Goal: Task Accomplishment & Management: Use online tool/utility

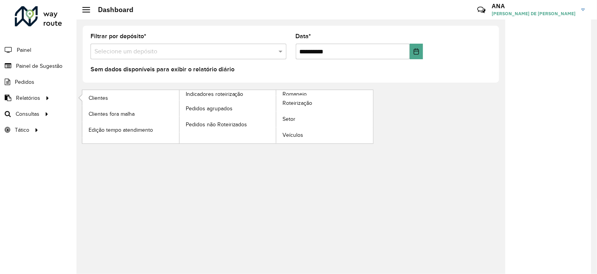
click at [52, 98] on li "Relatórios Clientes Clientes fora malha Edição tempo atendimento Indicadores ro…" at bounding box center [38, 98] width 77 height 16
click at [84, 97] on link "Clientes" at bounding box center [130, 98] width 97 height 16
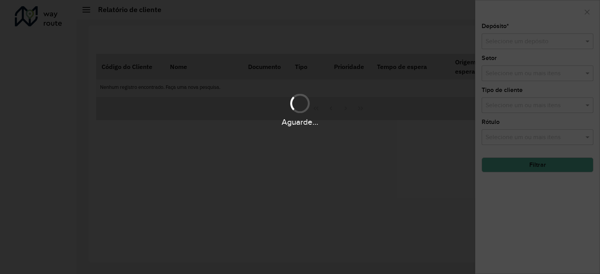
click at [515, 40] on div "Aguarde..." at bounding box center [300, 137] width 600 height 274
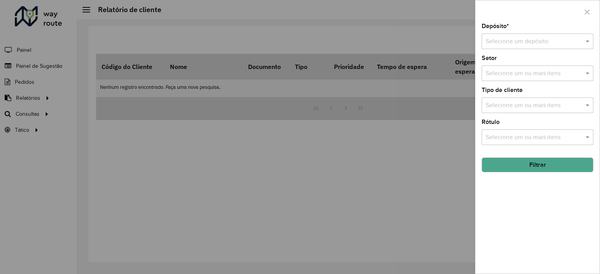
click at [515, 40] on input "text" at bounding box center [529, 41] width 88 height 9
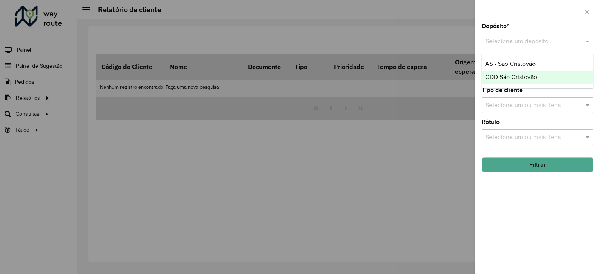
click at [510, 78] on span "CDD São Cristovão" at bounding box center [511, 77] width 52 height 7
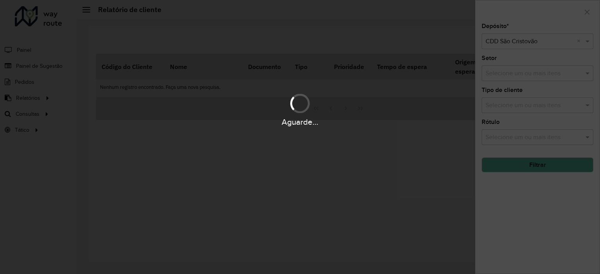
click at [521, 162] on div "Aguarde..." at bounding box center [300, 137] width 600 height 274
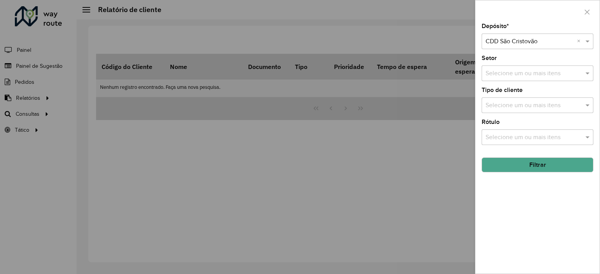
click at [521, 162] on button "Filtrar" at bounding box center [537, 165] width 112 height 15
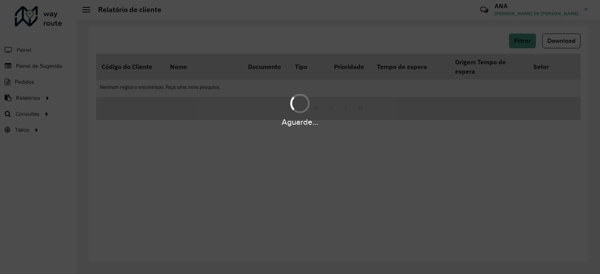
click at [521, 162] on div "Aguarde..." at bounding box center [300, 137] width 600 height 274
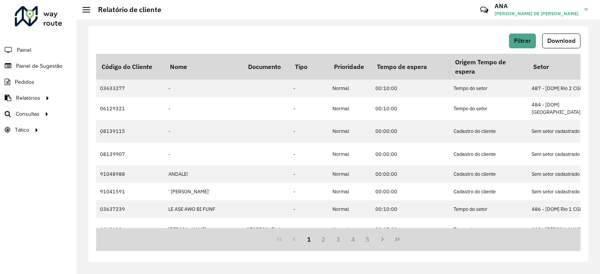
click at [565, 38] on span "Download" at bounding box center [561, 40] width 28 height 7
click at [102, 114] on span "Roteirização" at bounding box center [105, 114] width 32 height 8
click at [107, 130] on span "Análise de Sessões" at bounding box center [113, 130] width 49 height 8
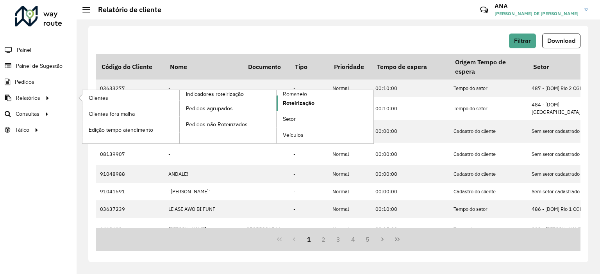
click at [290, 100] on span "Roteirização" at bounding box center [299, 103] width 32 height 8
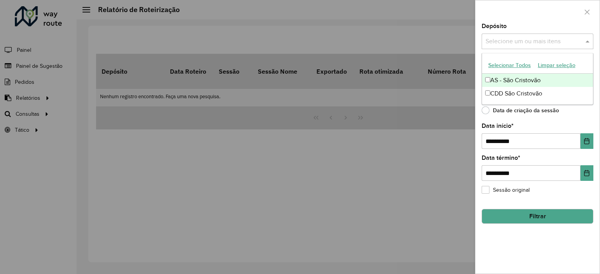
click at [516, 43] on input "text" at bounding box center [533, 41] width 100 height 9
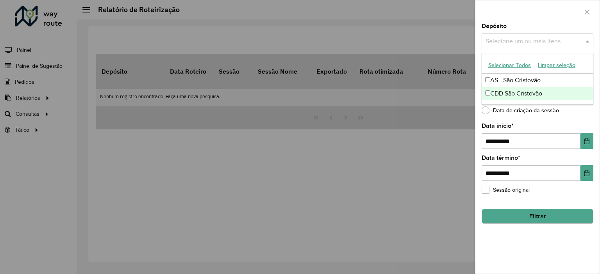
click at [505, 89] on div "CDD São Cristovão" at bounding box center [537, 93] width 111 height 13
click at [557, 110] on div "Data de criação da sessão" at bounding box center [537, 112] width 112 height 9
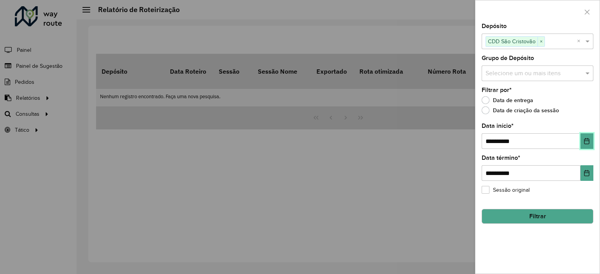
click at [586, 137] on button "Choose Date" at bounding box center [586, 142] width 13 height 16
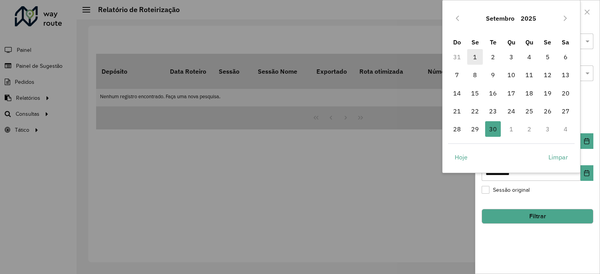
click at [471, 54] on span "1" at bounding box center [475, 57] width 16 height 16
type input "**********"
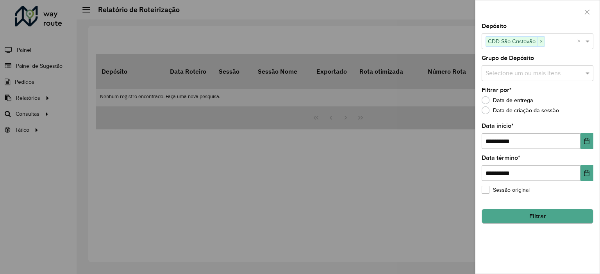
click at [534, 211] on button "Filtrar" at bounding box center [537, 216] width 112 height 15
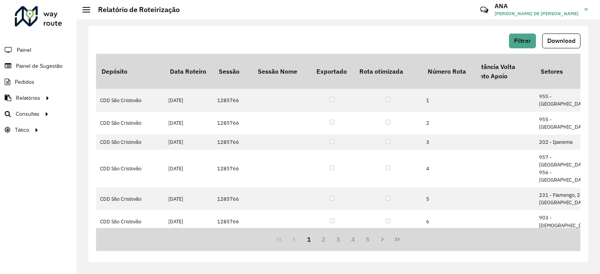
scroll to position [0, 2530]
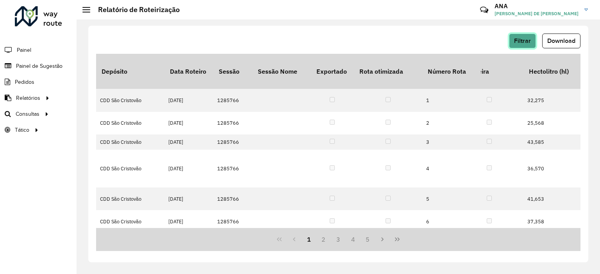
click at [522, 36] on button "Filtrar" at bounding box center [522, 41] width 27 height 15
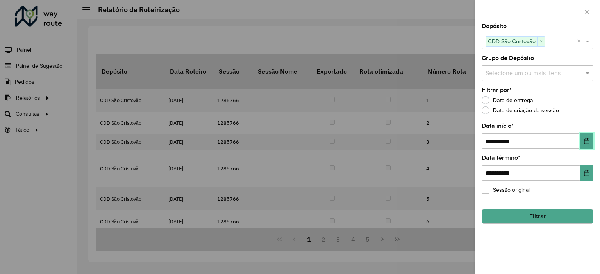
click at [587, 140] on icon "Choose Date" at bounding box center [586, 141] width 6 height 6
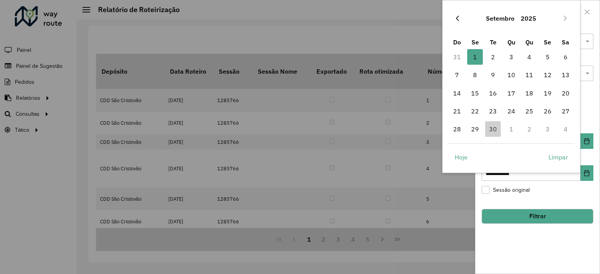
click at [458, 21] on icon "Previous Month" at bounding box center [457, 18] width 6 height 6
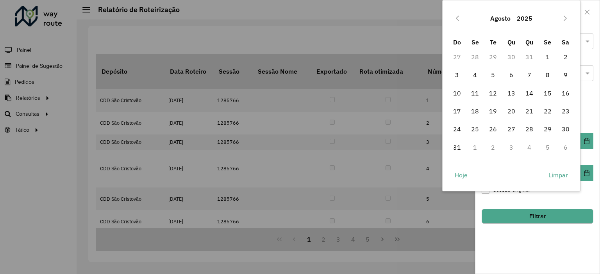
click at [458, 21] on icon "Previous Month" at bounding box center [457, 18] width 6 height 6
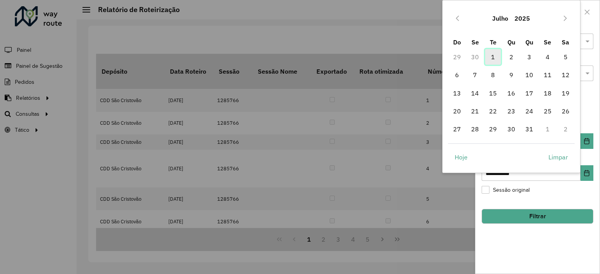
click at [493, 56] on span "1" at bounding box center [493, 57] width 16 height 16
type input "**********"
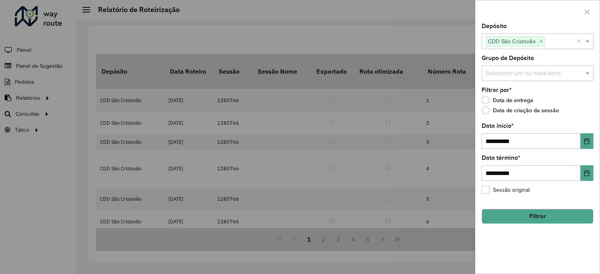
click at [537, 219] on button "Filtrar" at bounding box center [537, 216] width 112 height 15
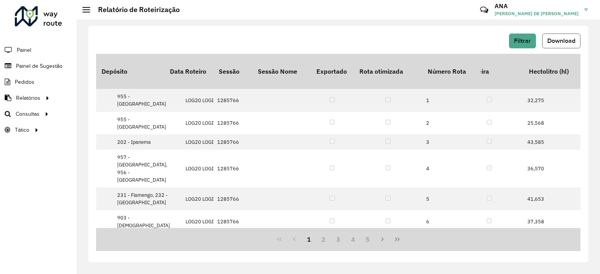
click at [555, 40] on span "Download" at bounding box center [561, 40] width 28 height 7
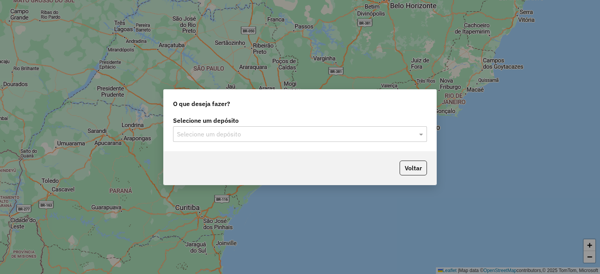
click at [261, 138] on input "text" at bounding box center [292, 134] width 230 height 9
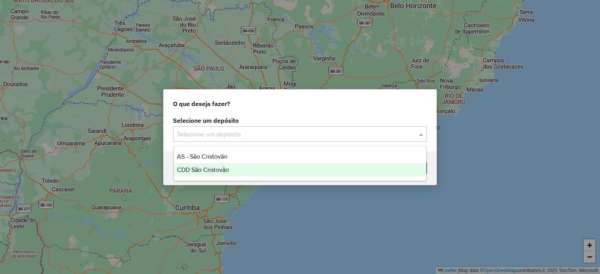
click at [223, 168] on span "CDD São Cristovão" at bounding box center [203, 170] width 52 height 7
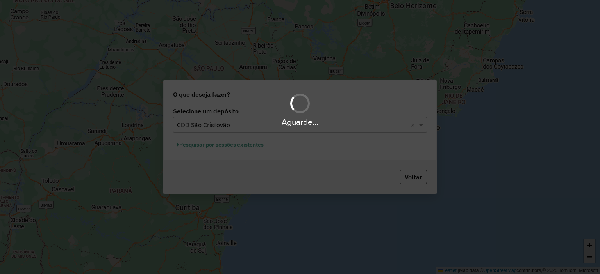
click at [404, 176] on div "Aguarde..." at bounding box center [300, 137] width 600 height 274
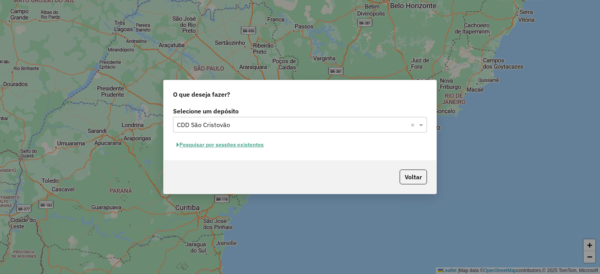
click at [246, 145] on button "Pesquisar por sessões existentes" at bounding box center [220, 145] width 94 height 12
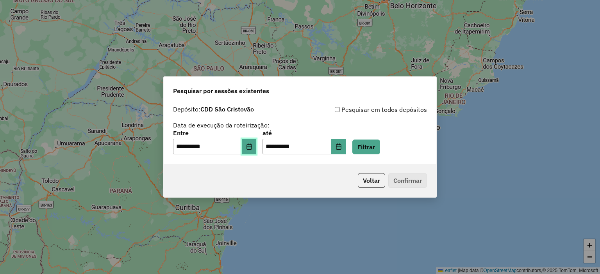
click at [252, 146] on icon "Choose Date" at bounding box center [249, 147] width 6 height 6
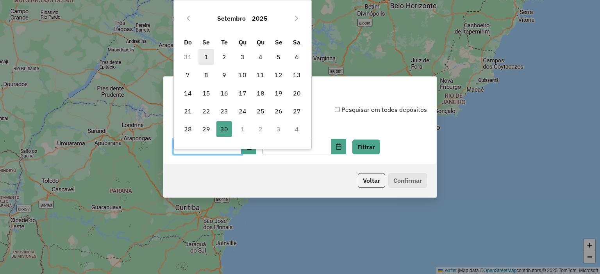
click at [208, 54] on span "1" at bounding box center [206, 57] width 16 height 16
type input "**********"
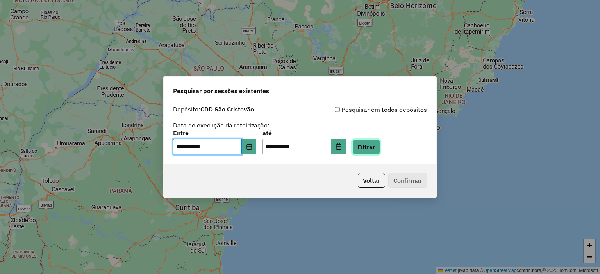
click at [375, 147] on button "Filtrar" at bounding box center [366, 147] width 28 height 15
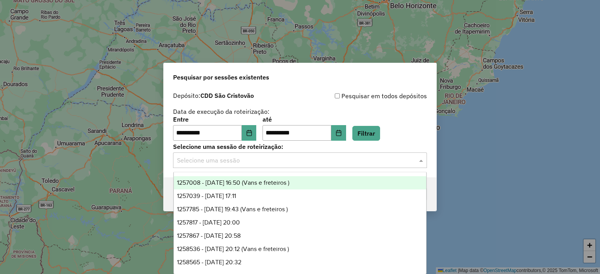
click at [356, 159] on input "text" at bounding box center [292, 160] width 230 height 9
click at [328, 83] on div "Pesquisar por sessões existentes" at bounding box center [300, 75] width 272 height 25
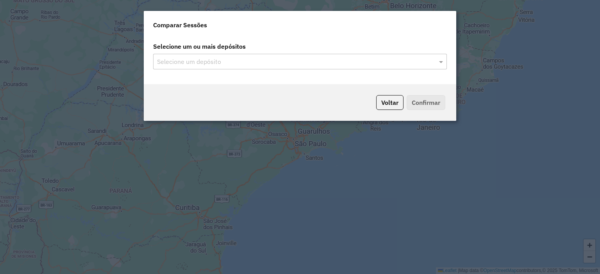
click at [253, 55] on div "Selecione um depósito" at bounding box center [300, 62] width 294 height 16
click at [233, 65] on input "text" at bounding box center [296, 61] width 282 height 9
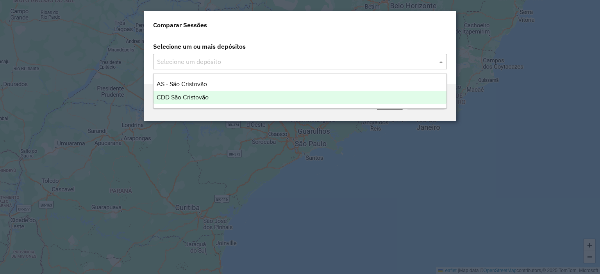
click at [200, 98] on span "CDD São Cristovão" at bounding box center [183, 97] width 52 height 7
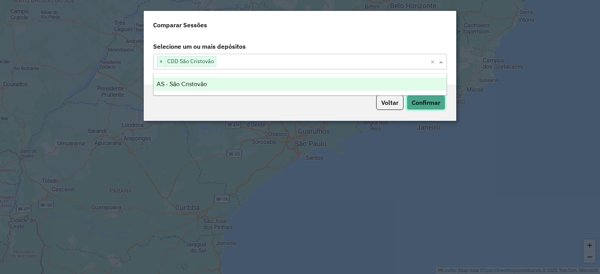
click at [420, 102] on button "Confirmar" at bounding box center [425, 102] width 39 height 15
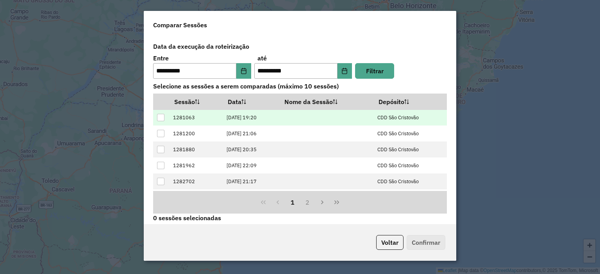
click at [160, 118] on div at bounding box center [160, 117] width 7 height 7
click at [429, 244] on button "Confirmar" at bounding box center [425, 242] width 39 height 15
